Goal: Find specific page/section: Find specific page/section

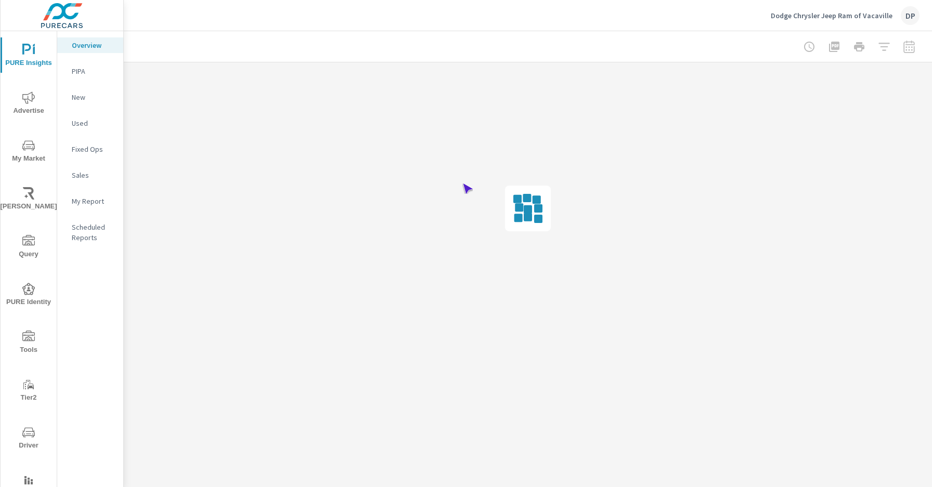
click at [27, 439] on span "Driver" at bounding box center [29, 439] width 50 height 25
